Goal: Use online tool/utility: Utilize a website feature to perform a specific function

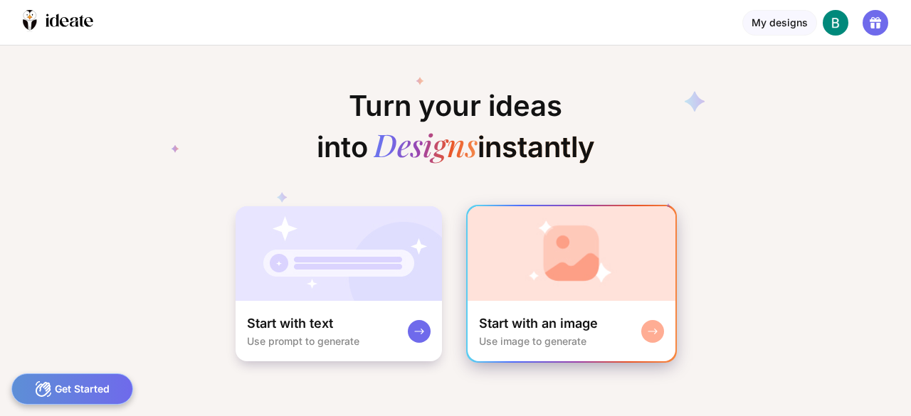
click at [570, 315] on div "Start with an image" at bounding box center [538, 323] width 119 height 17
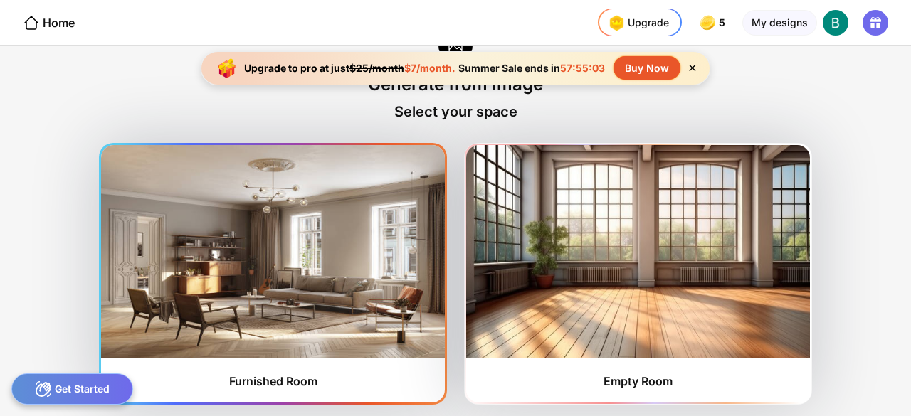
click at [276, 386] on div "Furnished Room" at bounding box center [273, 381] width 88 height 14
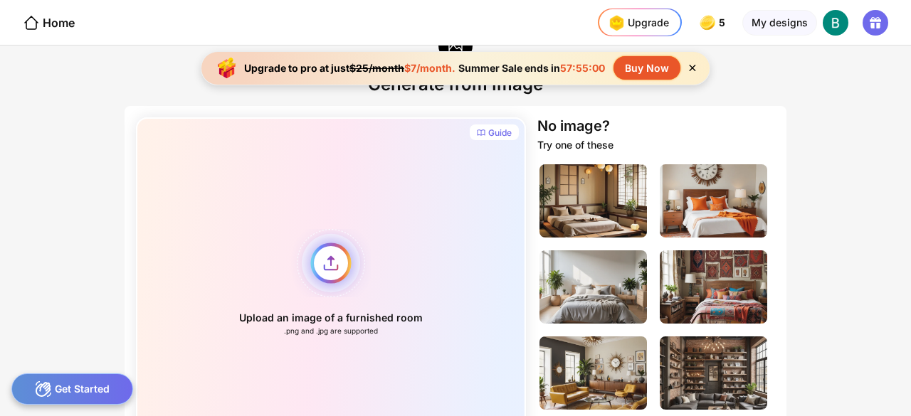
click at [332, 265] on div "Upload an image of a furnished room .png and .jpg are supported" at bounding box center [331, 282] width 390 height 330
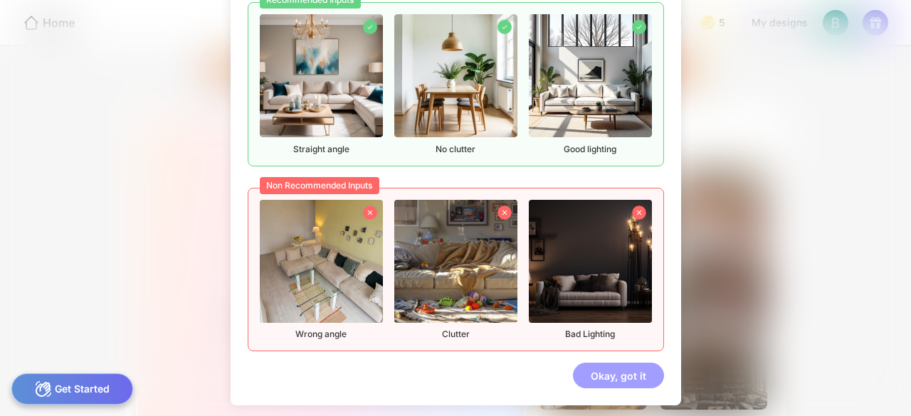
click at [598, 373] on div "Okay, got it" at bounding box center [618, 376] width 91 height 26
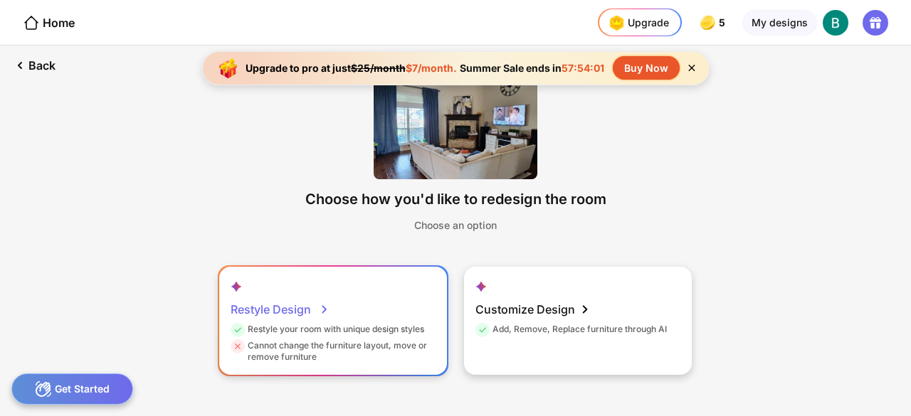
click at [325, 310] on icon at bounding box center [324, 309] width 17 height 17
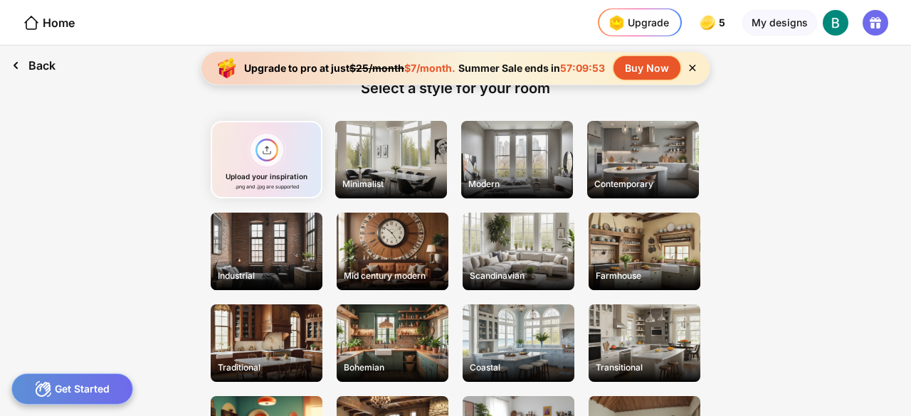
click at [30, 70] on div "Back" at bounding box center [33, 66] width 67 height 40
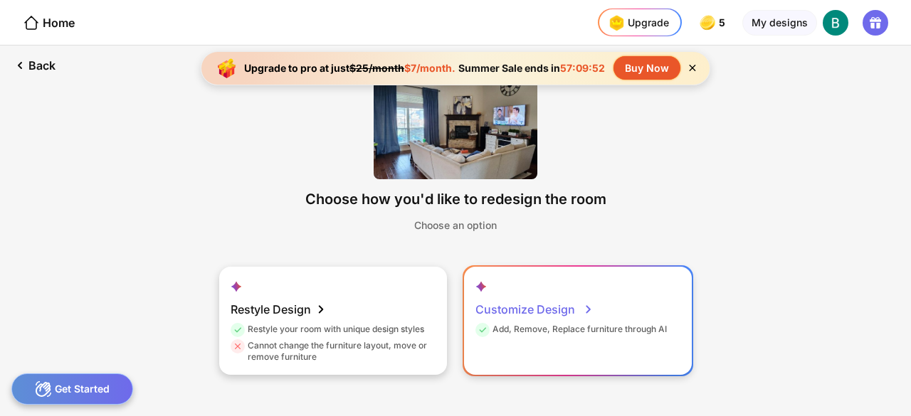
click at [555, 311] on div "Customize Design" at bounding box center [535, 309] width 118 height 28
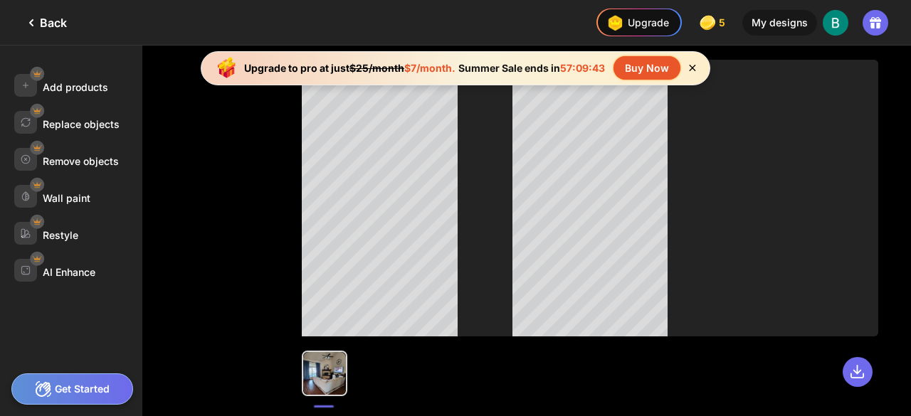
click at [693, 68] on icon at bounding box center [693, 68] width 6 height 6
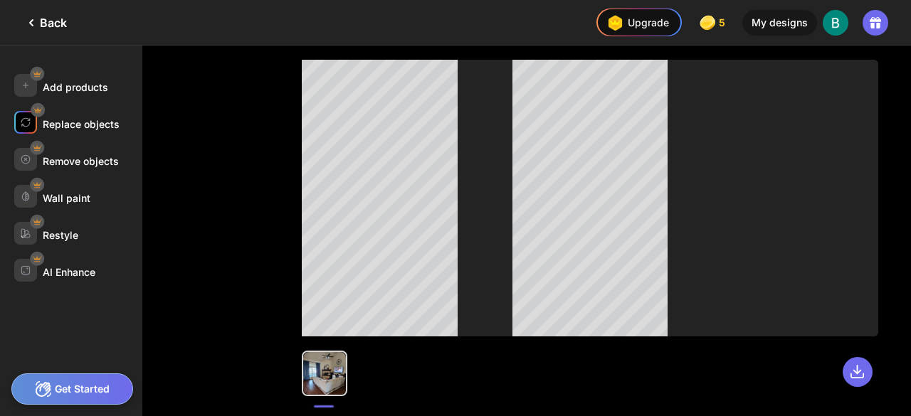
click at [100, 126] on div "Replace objects" at bounding box center [81, 124] width 77 height 12
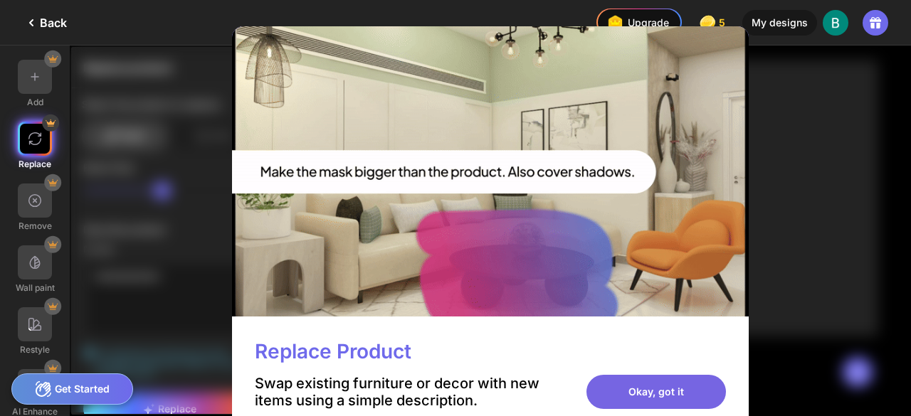
click at [652, 387] on div "Okay, got it" at bounding box center [657, 392] width 140 height 34
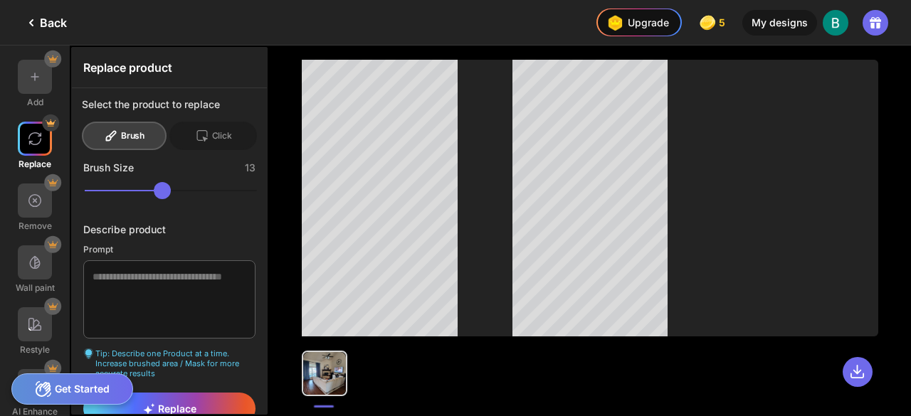
drag, startPoint x: 178, startPoint y: 194, endPoint x: 97, endPoint y: 201, distance: 81.5
type input "**"
click at [97, 199] on input "range" at bounding box center [171, 190] width 172 height 17
click at [174, 275] on textarea at bounding box center [169, 300] width 172 height 78
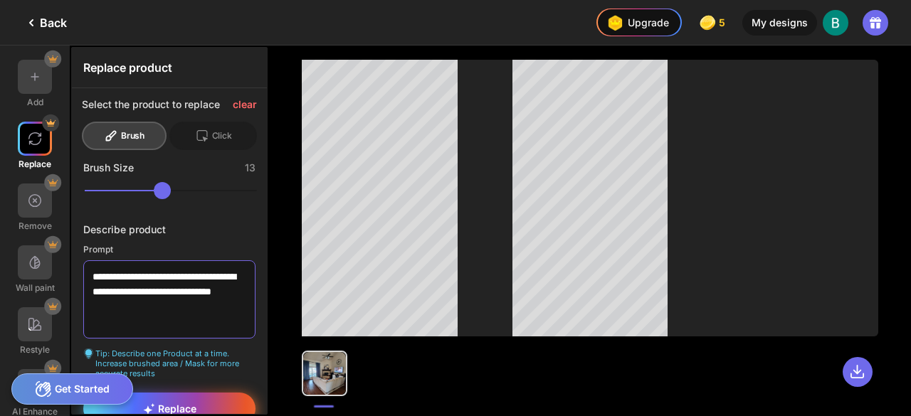
type textarea "**********"
click at [202, 407] on div "Replace" at bounding box center [169, 409] width 172 height 32
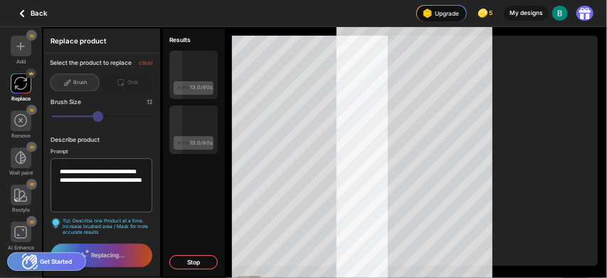
drag, startPoint x: 897, startPoint y: 0, endPoint x: 330, endPoint y: 16, distance: 566.9
click at [330, 16] on div at bounding box center [231, 13] width 335 height 26
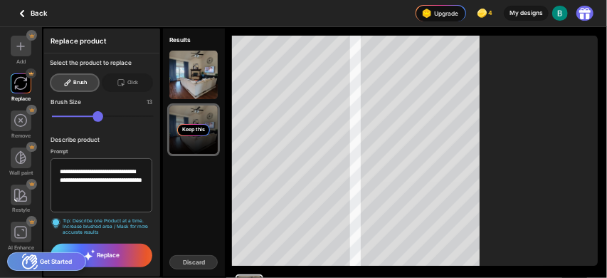
click at [204, 120] on div "Keep this" at bounding box center [193, 129] width 48 height 48
click at [203, 118] on div "Keep this" at bounding box center [193, 129] width 48 height 48
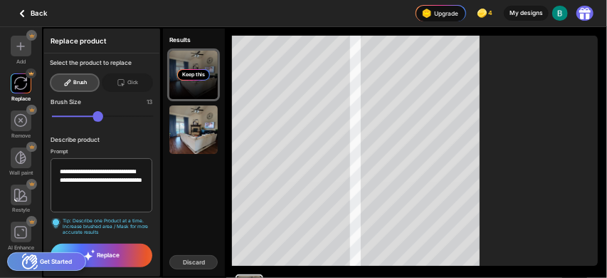
click at [206, 90] on div "Keep this" at bounding box center [193, 75] width 48 height 48
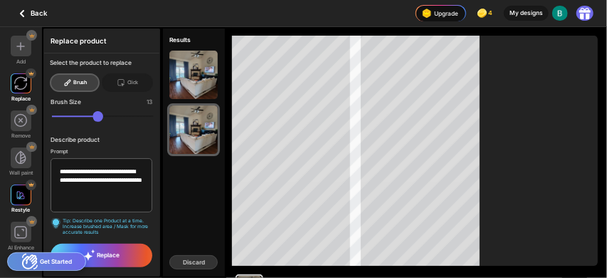
click at [24, 195] on img at bounding box center [20, 195] width 9 height 9
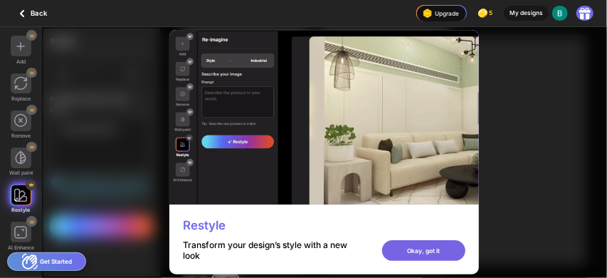
click at [417, 252] on div "Okay, got it" at bounding box center [424, 250] width 84 height 21
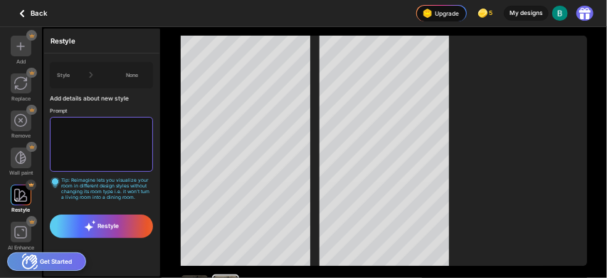
drag, startPoint x: 59, startPoint y: 130, endPoint x: 93, endPoint y: 136, distance: 33.9
click at [93, 136] on textarea at bounding box center [101, 144] width 103 height 54
type textarea "*"
click at [149, 98] on div "Add details about new style" at bounding box center [101, 98] width 103 height 7
click at [60, 134] on textarea at bounding box center [101, 144] width 103 height 54
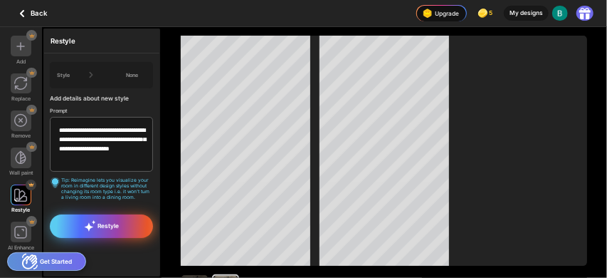
click at [124, 226] on div "Restyle" at bounding box center [101, 225] width 103 height 23
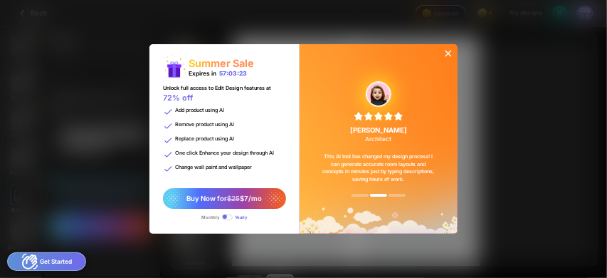
click at [453, 56] on icon at bounding box center [448, 53] width 11 height 11
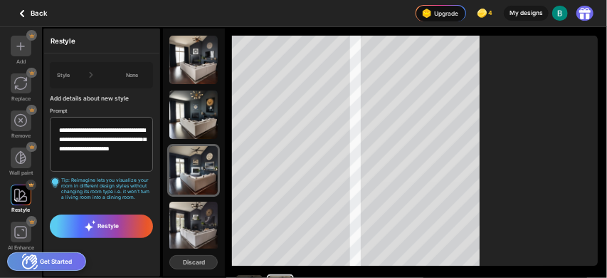
scroll to position [23, 0]
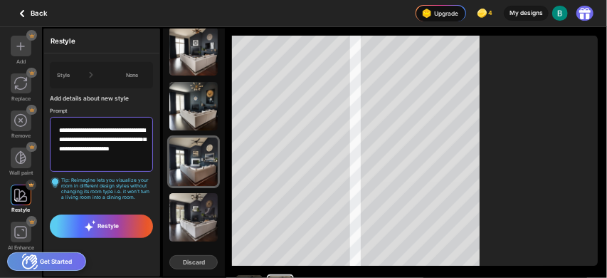
click at [105, 149] on textarea "**********" at bounding box center [101, 144] width 103 height 54
click at [78, 140] on textarea "**********" at bounding box center [101, 144] width 103 height 54
click at [145, 138] on textarea "**********" at bounding box center [101, 144] width 103 height 54
click at [131, 148] on textarea "**********" at bounding box center [101, 144] width 103 height 54
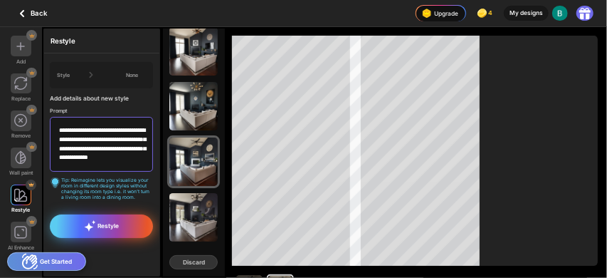
type textarea "**********"
click at [110, 230] on span "Restyle" at bounding box center [101, 225] width 35 height 11
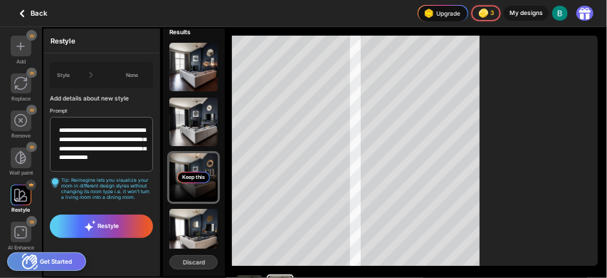
scroll to position [0, 0]
